Goal: Contribute content

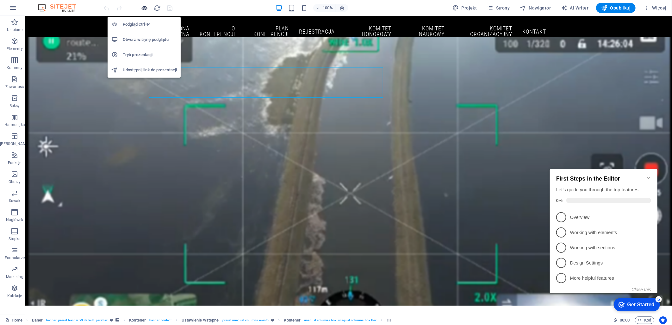
click at [145, 10] on icon "button" at bounding box center [144, 7] width 7 height 7
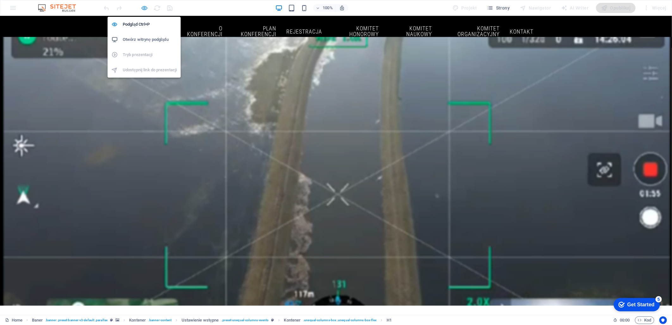
click at [143, 5] on icon "button" at bounding box center [144, 7] width 7 height 7
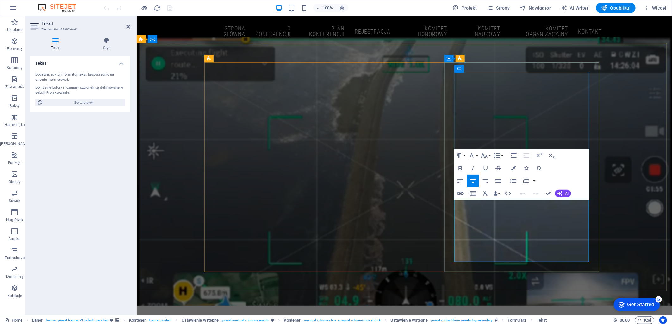
drag, startPoint x: 484, startPoint y: 253, endPoint x: 523, endPoint y: 253, distance: 38.9
drag, startPoint x: 536, startPoint y: 254, endPoint x: 564, endPoint y: 254, distance: 27.2
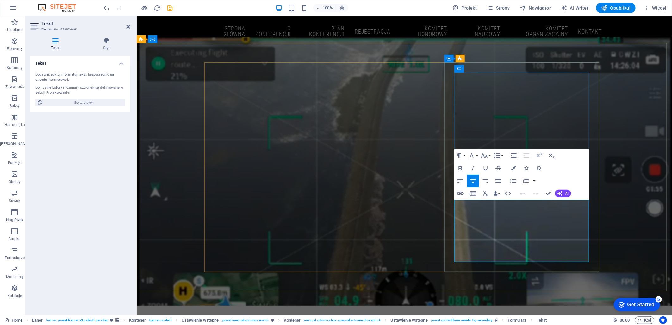
drag, startPoint x: 646, startPoint y: 238, endPoint x: 755, endPoint y: 238, distance: 109.2
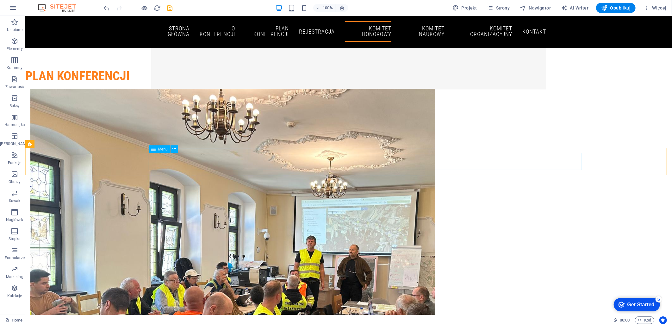
scroll to position [879, 0]
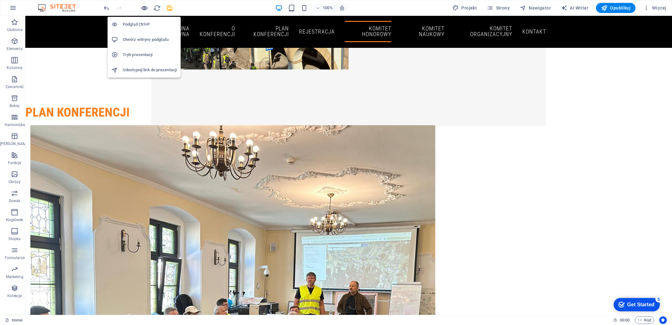
click at [143, 4] on icon "button" at bounding box center [144, 7] width 7 height 7
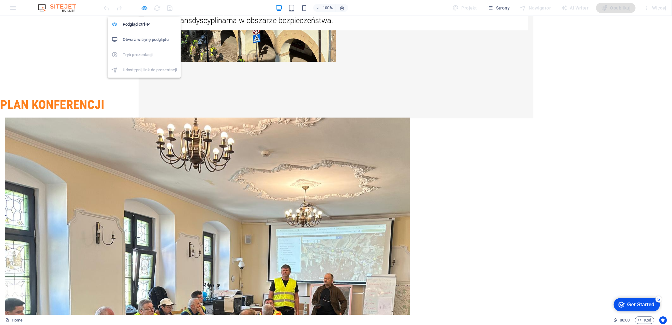
click at [144, 7] on icon "button" at bounding box center [144, 7] width 7 height 7
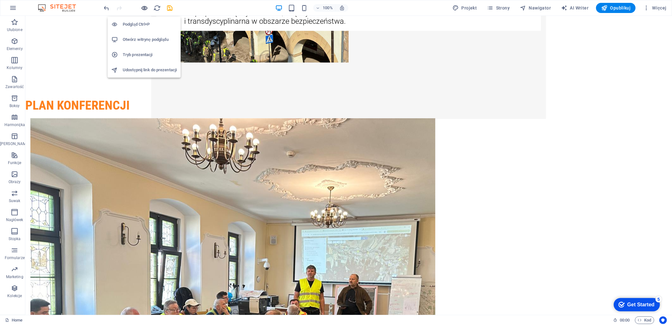
click at [145, 5] on icon "button" at bounding box center [144, 7] width 7 height 7
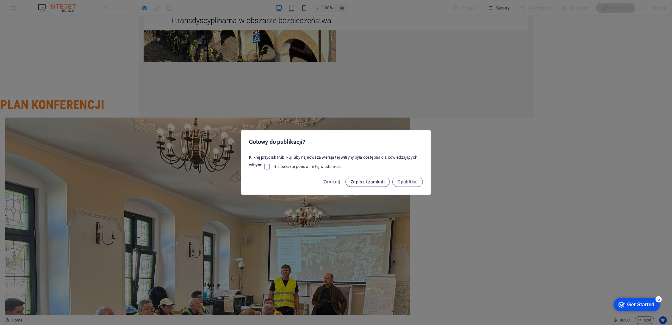
click at [366, 184] on span "Zapisz i zamknij" at bounding box center [368, 181] width 34 height 5
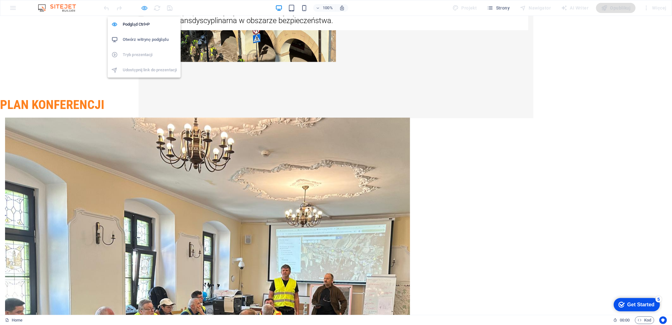
click at [147, 8] on icon "button" at bounding box center [144, 7] width 7 height 7
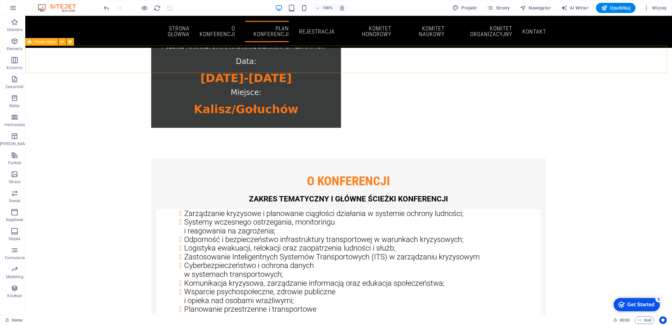
scroll to position [527, 0]
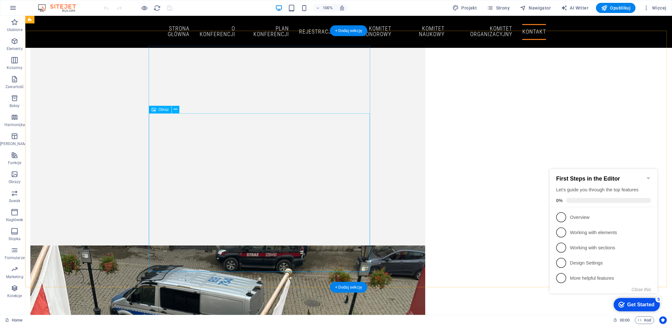
scroll to position [1539, 0]
